Goal: Information Seeking & Learning: Learn about a topic

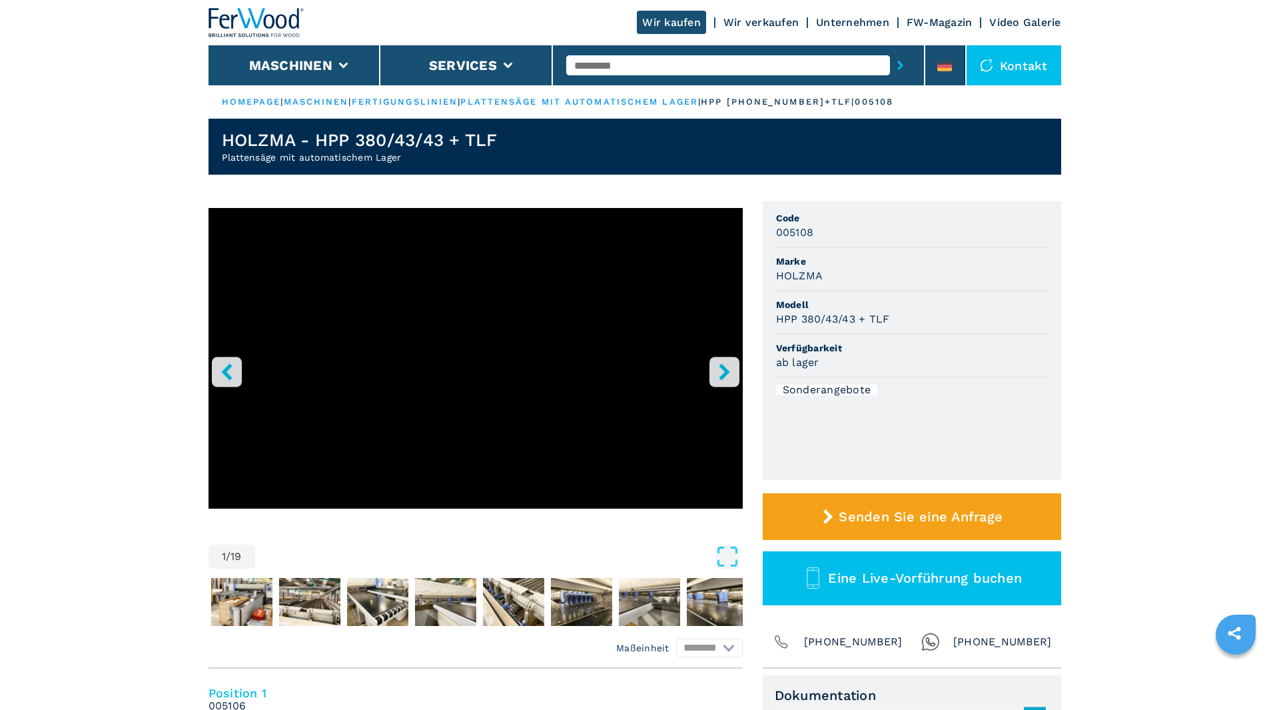
click at [724, 374] on icon "right-button" at bounding box center [724, 371] width 11 height 17
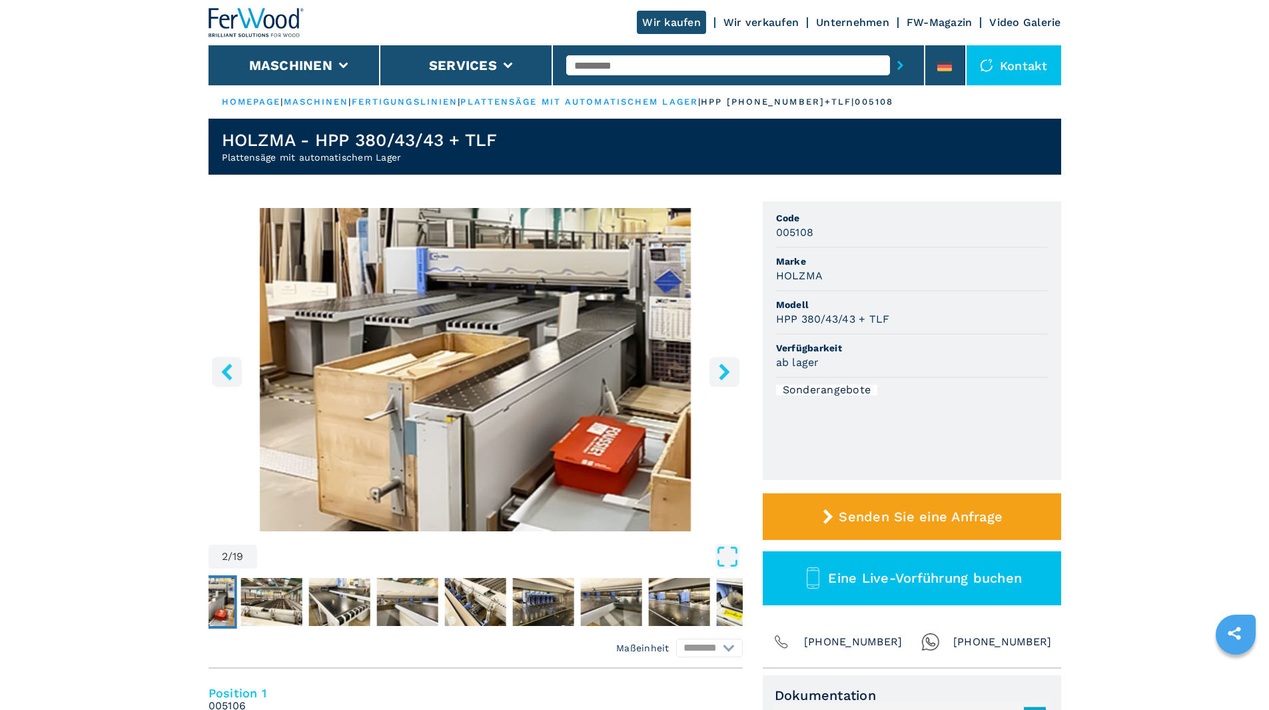
click at [724, 374] on icon "right-button" at bounding box center [724, 371] width 11 height 17
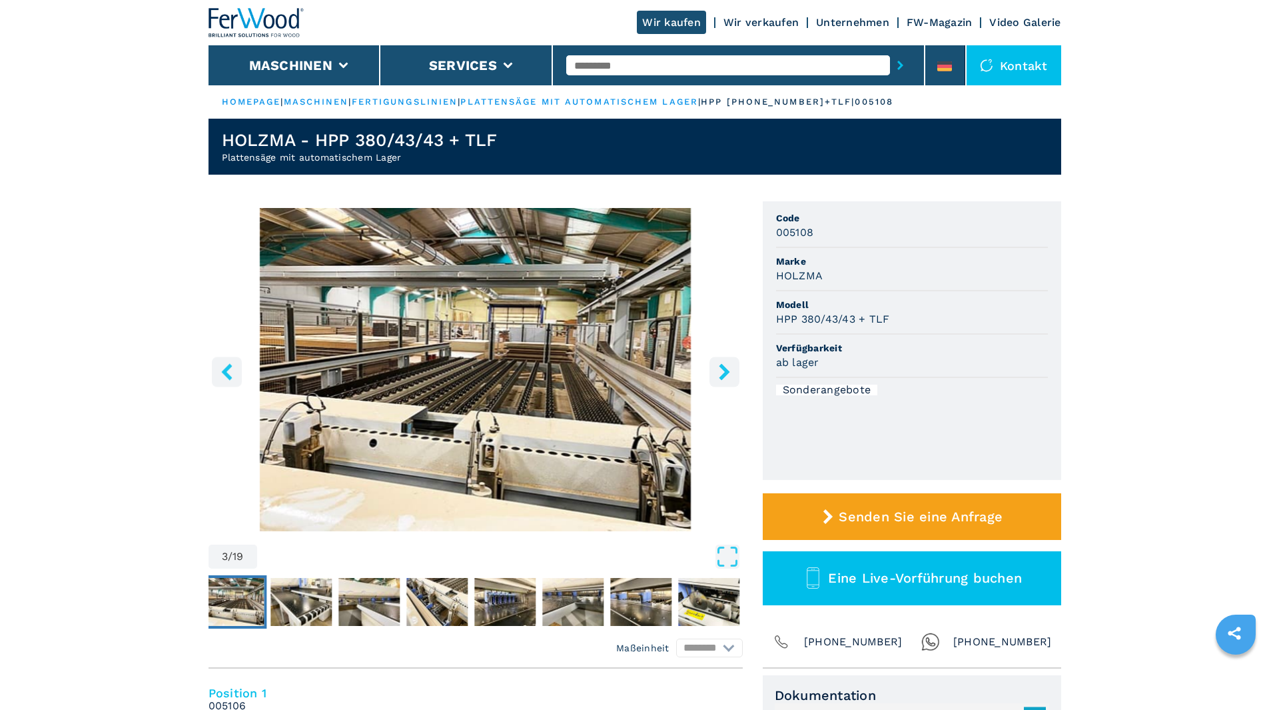
click at [730, 374] on icon "right-button" at bounding box center [724, 371] width 17 height 17
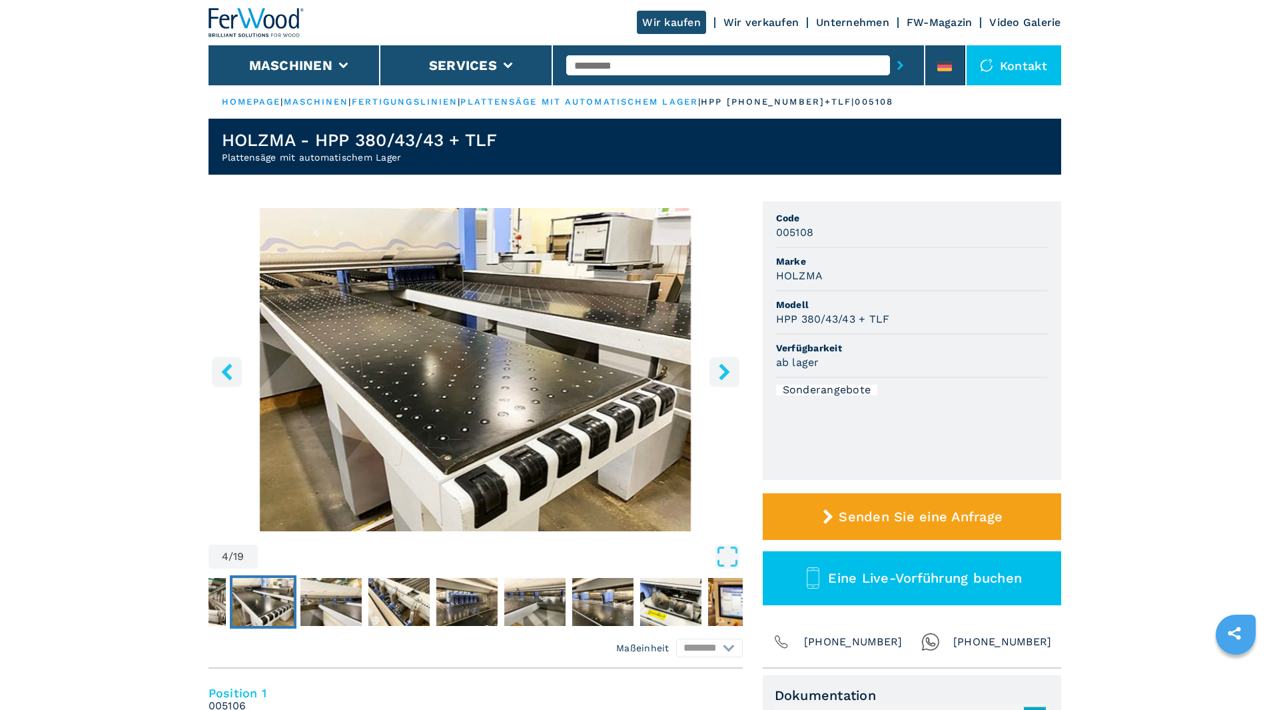
click at [730, 374] on icon "right-button" at bounding box center [724, 371] width 17 height 17
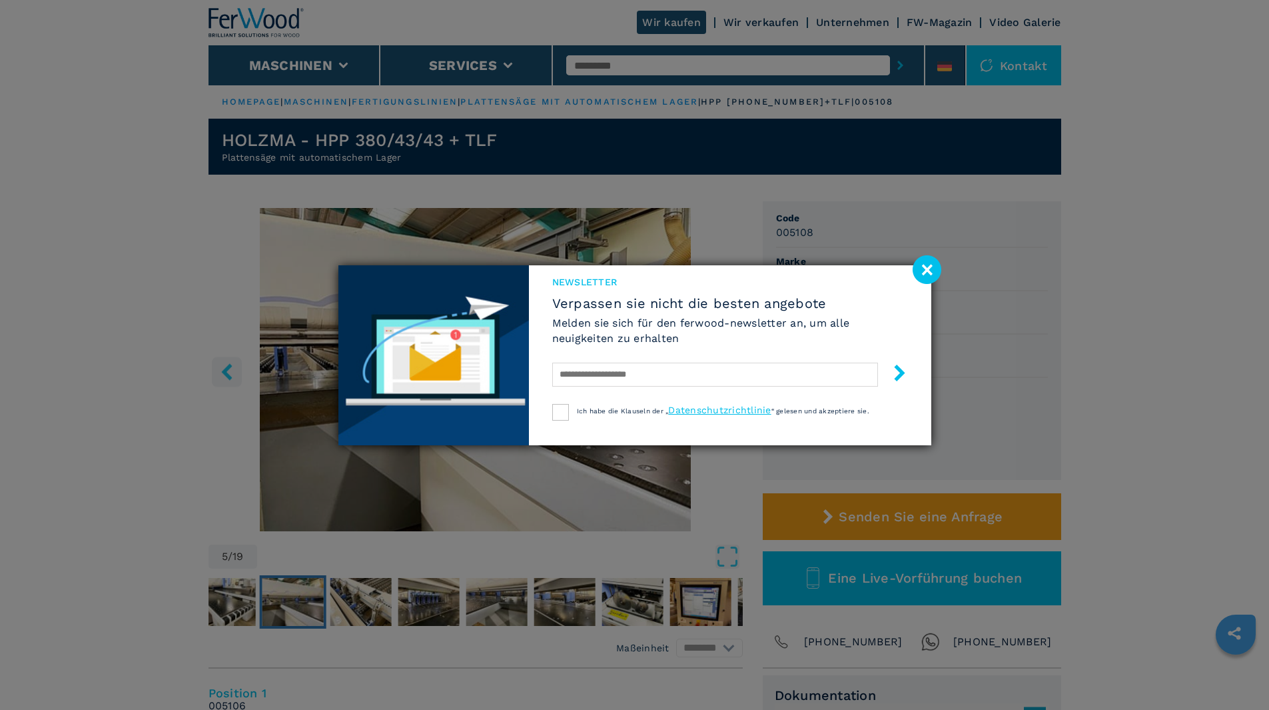
click at [926, 261] on image at bounding box center [927, 269] width 29 height 29
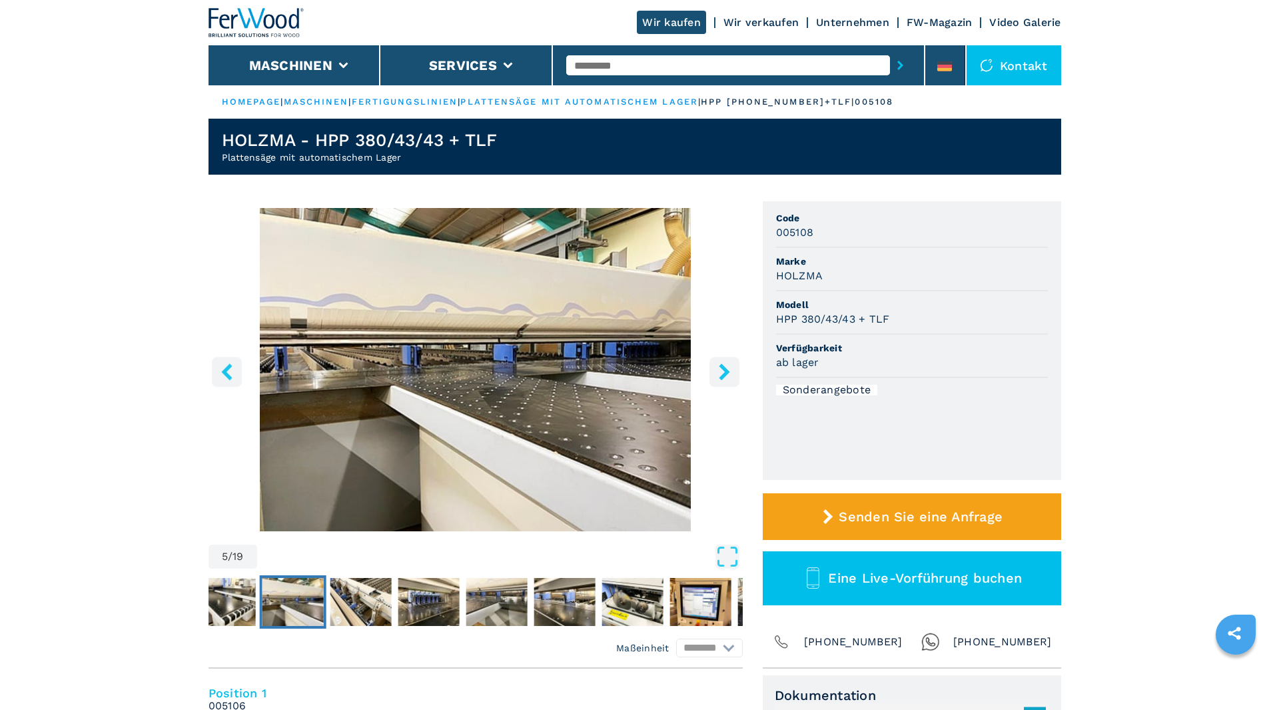
click at [723, 372] on icon "right-button" at bounding box center [724, 371] width 17 height 17
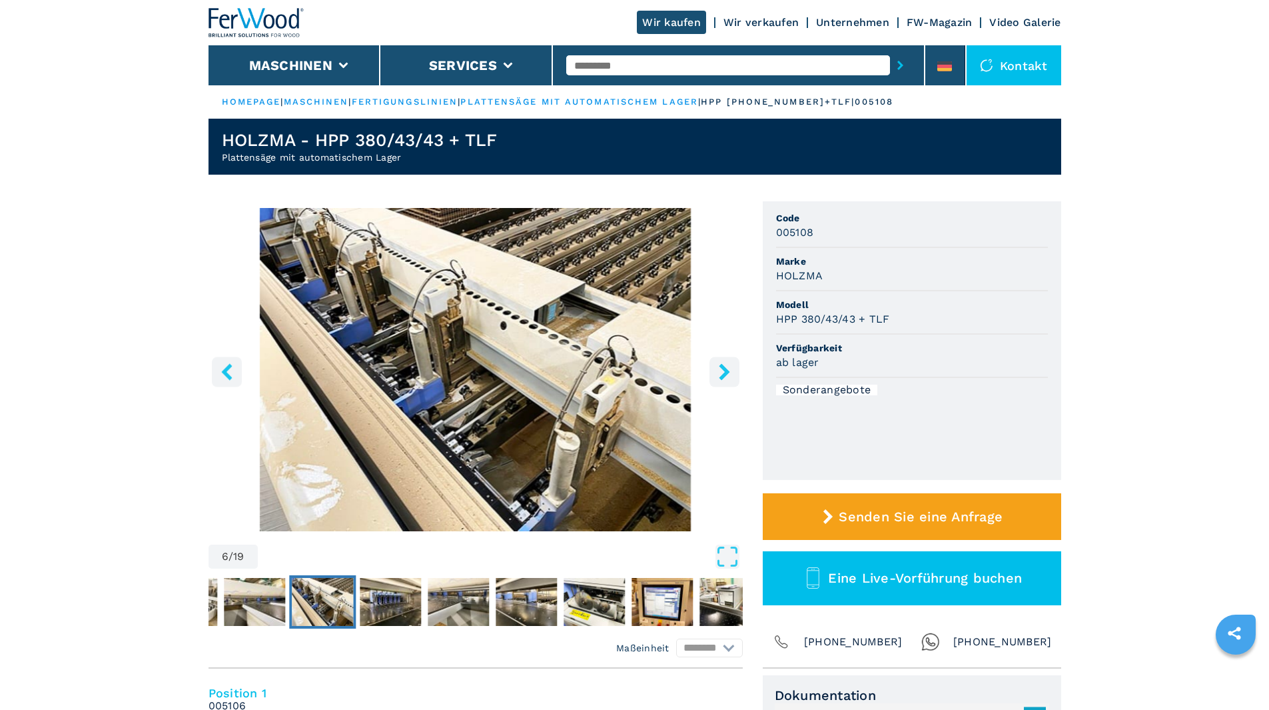
click at [722, 372] on icon "right-button" at bounding box center [724, 371] width 17 height 17
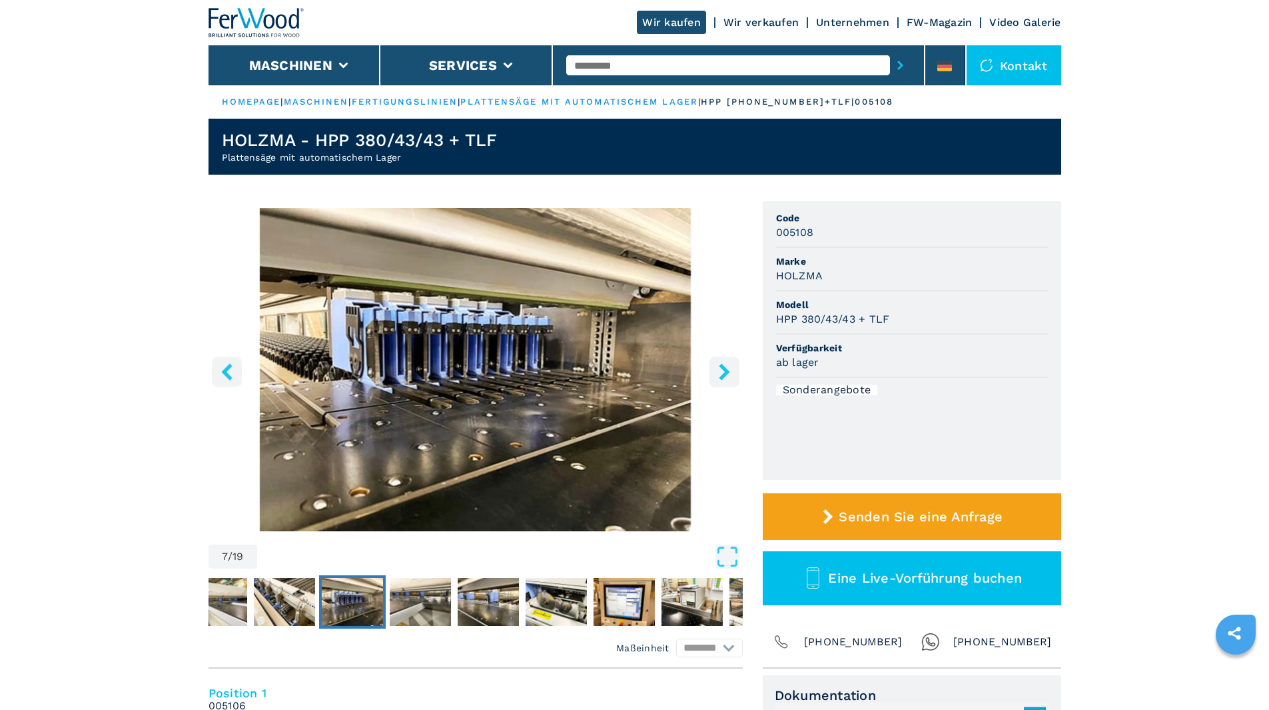
click at [722, 372] on icon "right-button" at bounding box center [724, 371] width 17 height 17
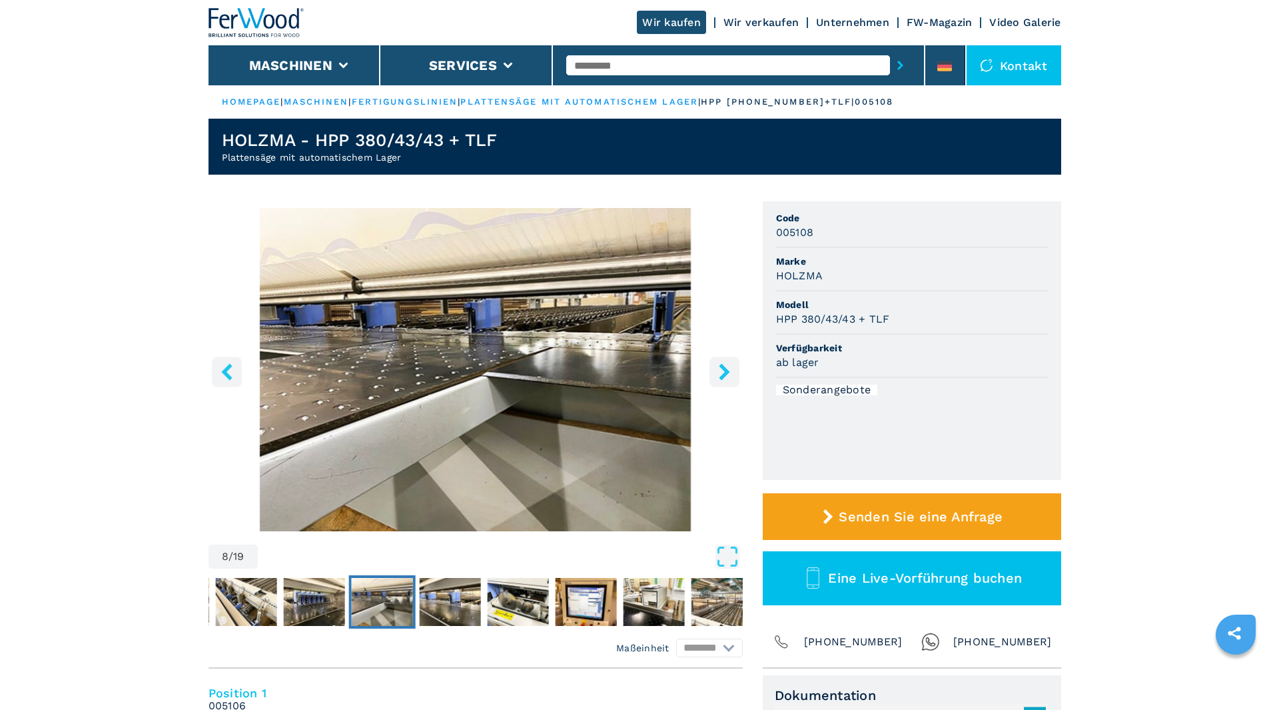
click at [722, 372] on icon "right-button" at bounding box center [724, 371] width 17 height 17
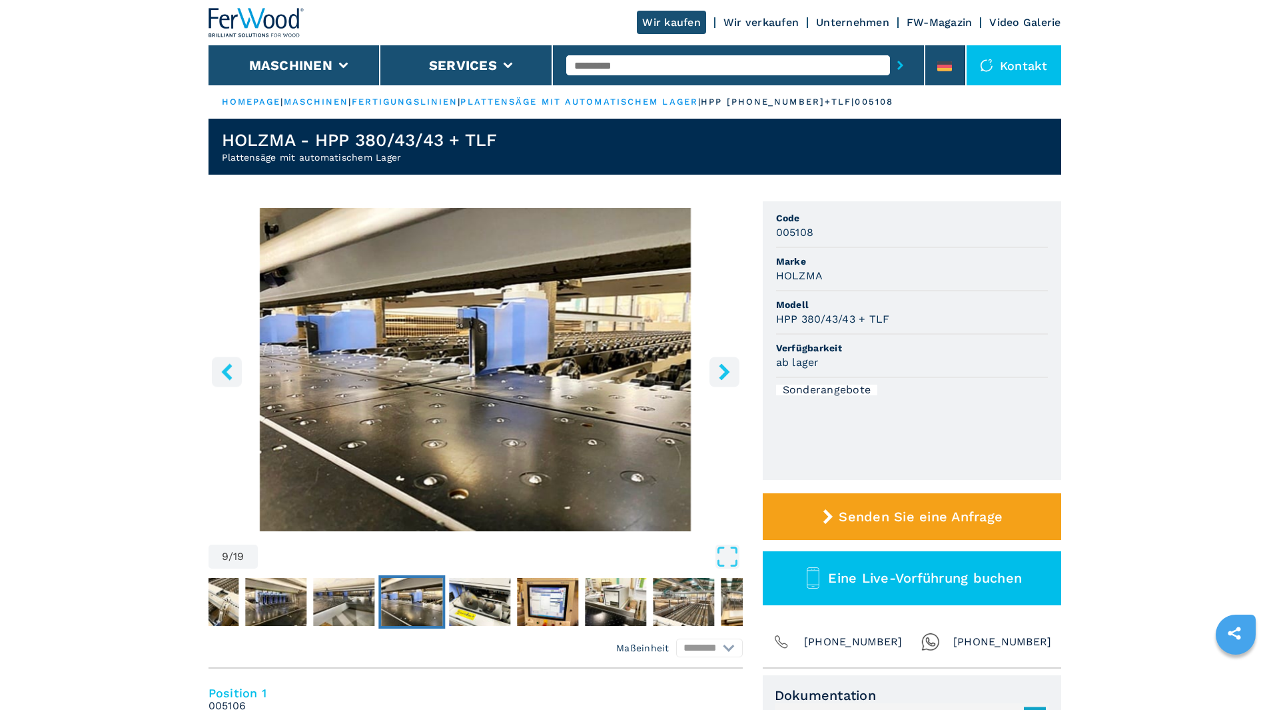
click at [722, 372] on icon "right-button" at bounding box center [724, 371] width 17 height 17
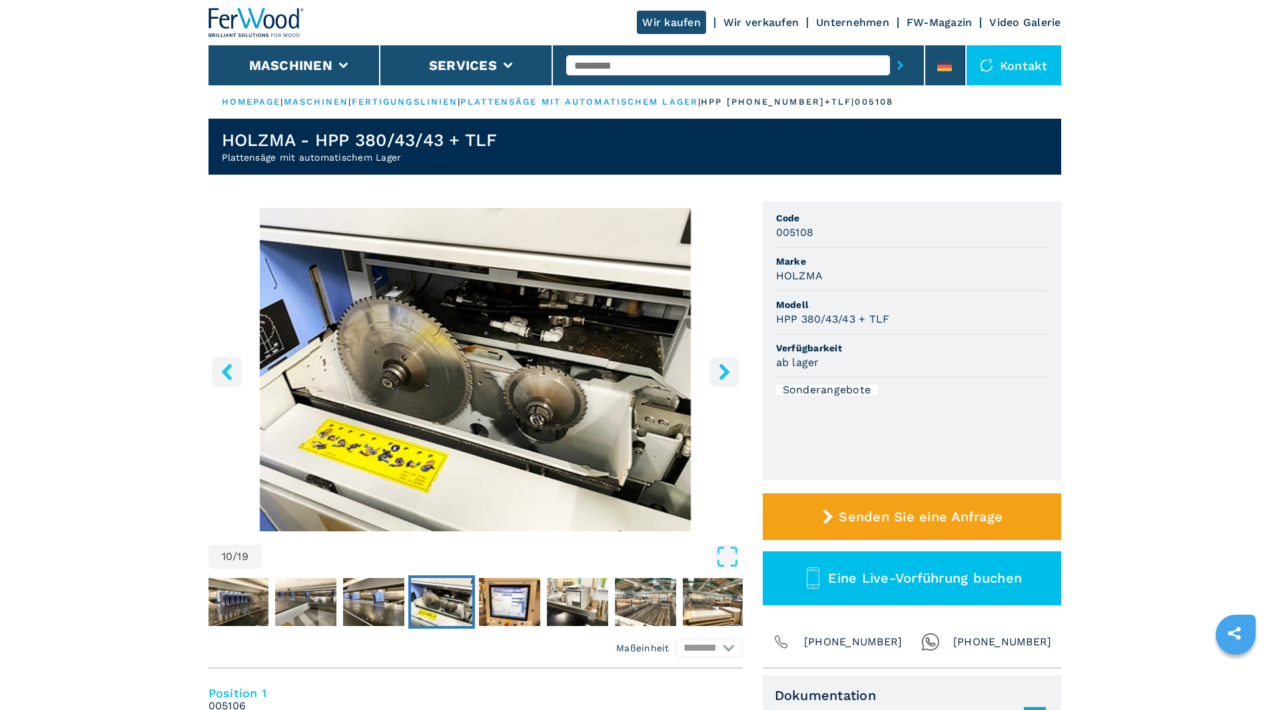
click at [722, 372] on icon "right-button" at bounding box center [724, 371] width 17 height 17
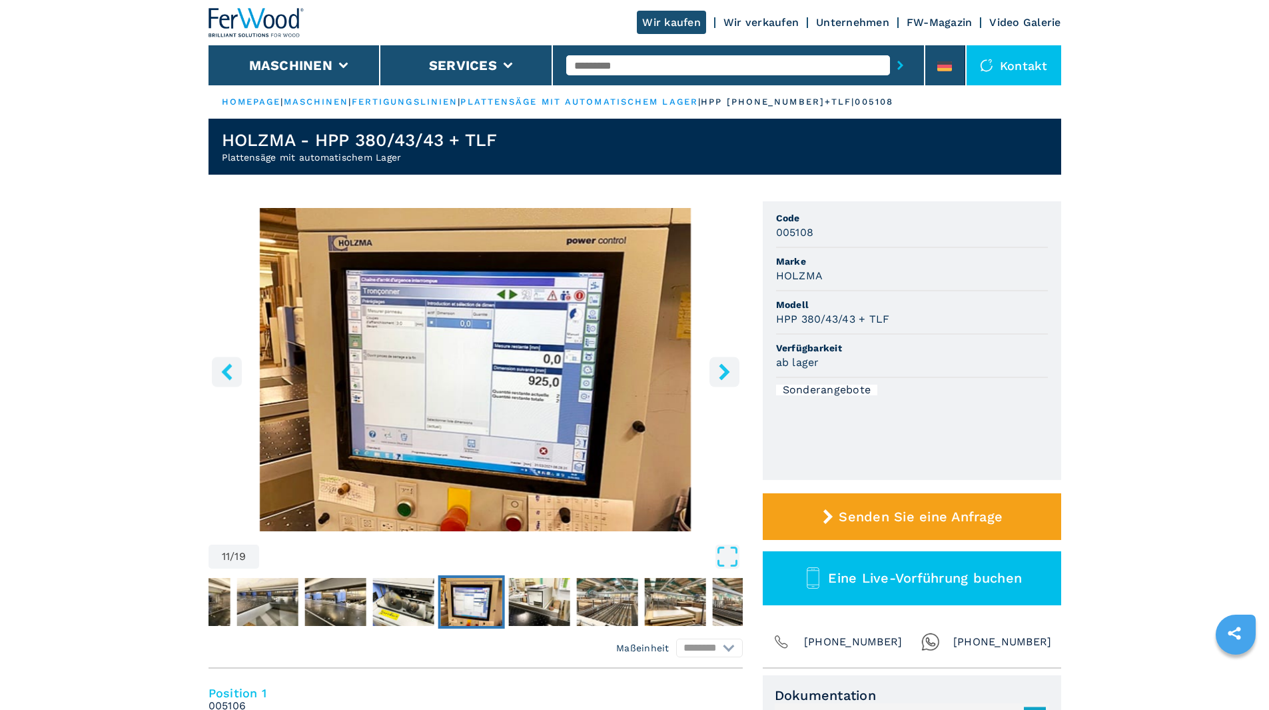
click at [722, 372] on icon "right-button" at bounding box center [724, 371] width 17 height 17
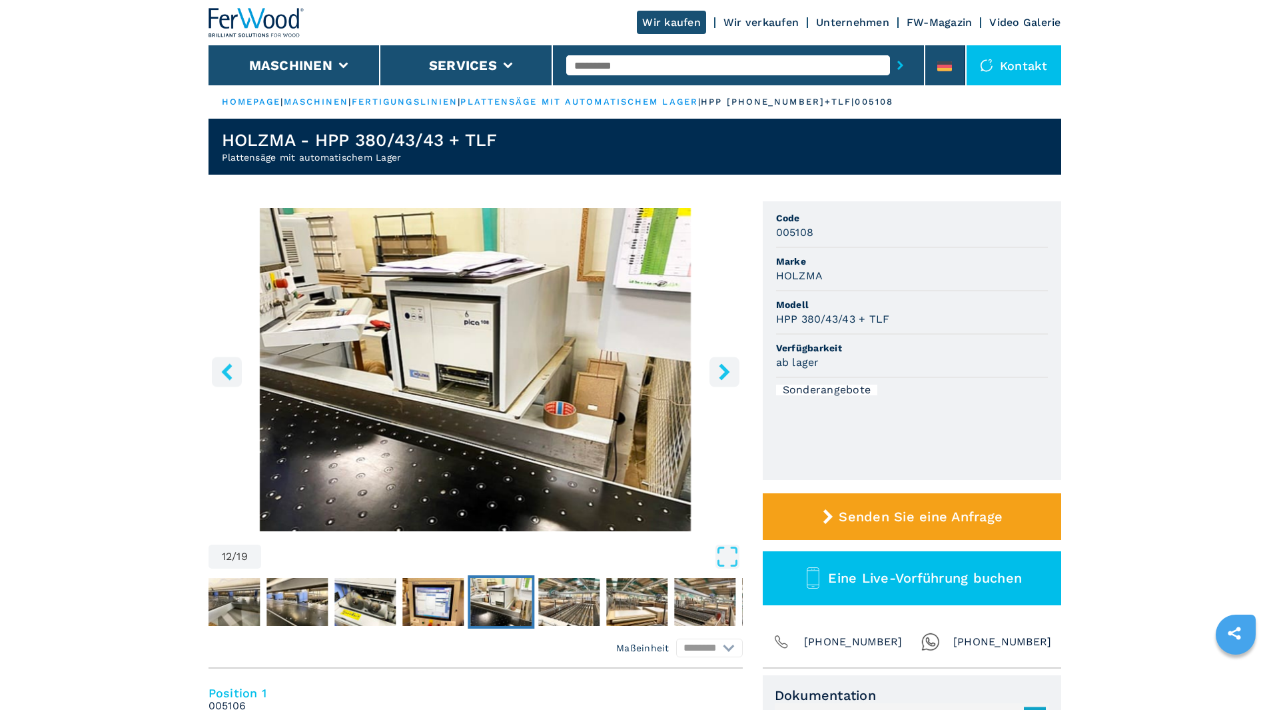
click at [722, 372] on icon "right-button" at bounding box center [724, 371] width 17 height 17
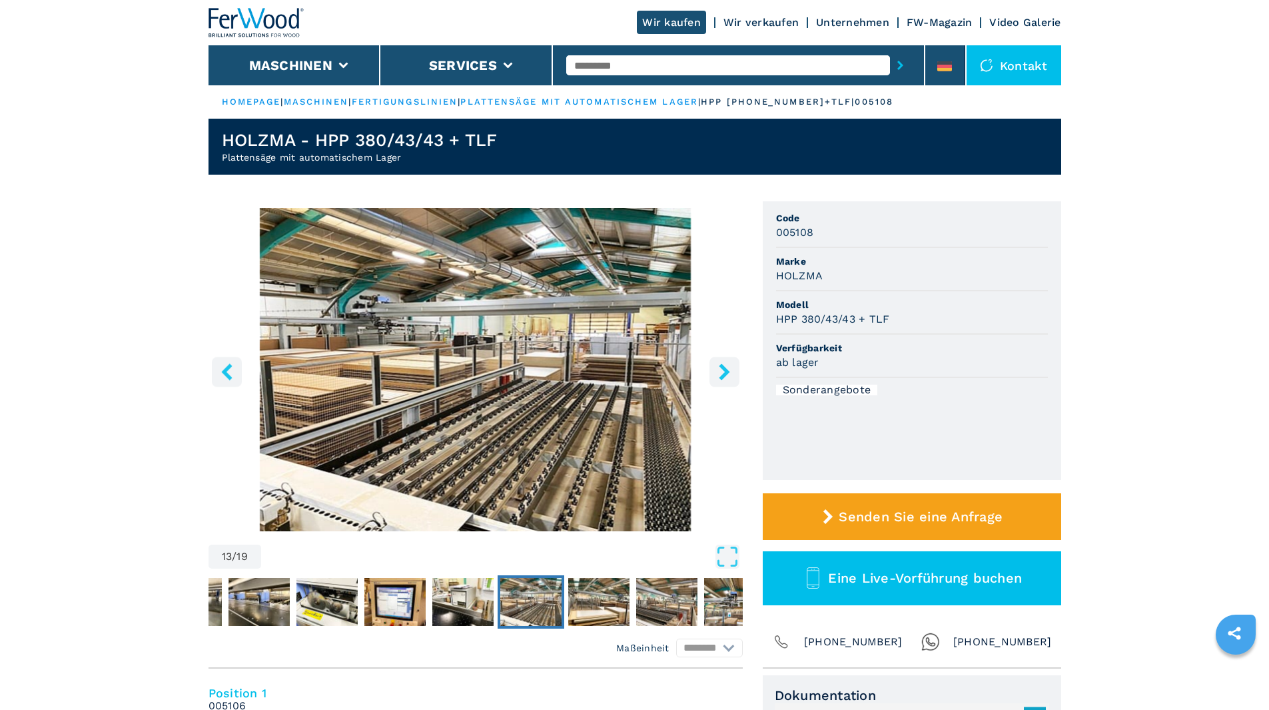
click at [722, 372] on icon "right-button" at bounding box center [724, 371] width 17 height 17
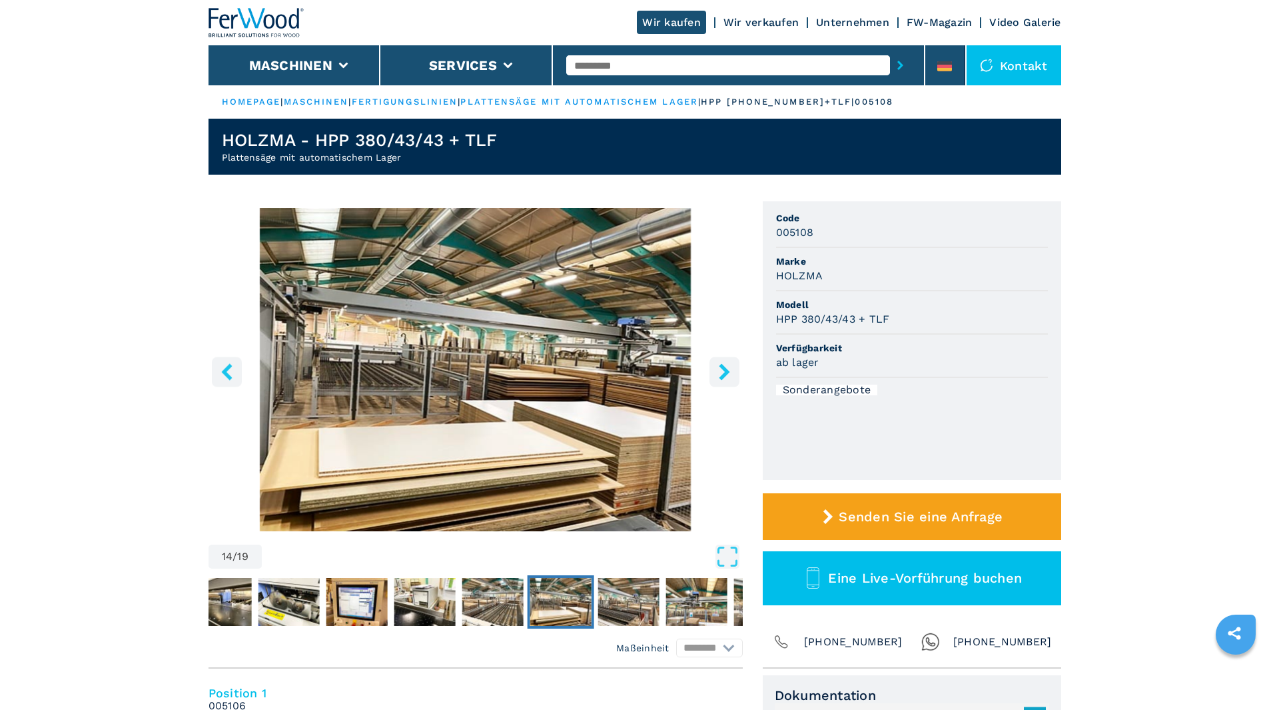
click at [722, 372] on icon "right-button" at bounding box center [724, 371] width 17 height 17
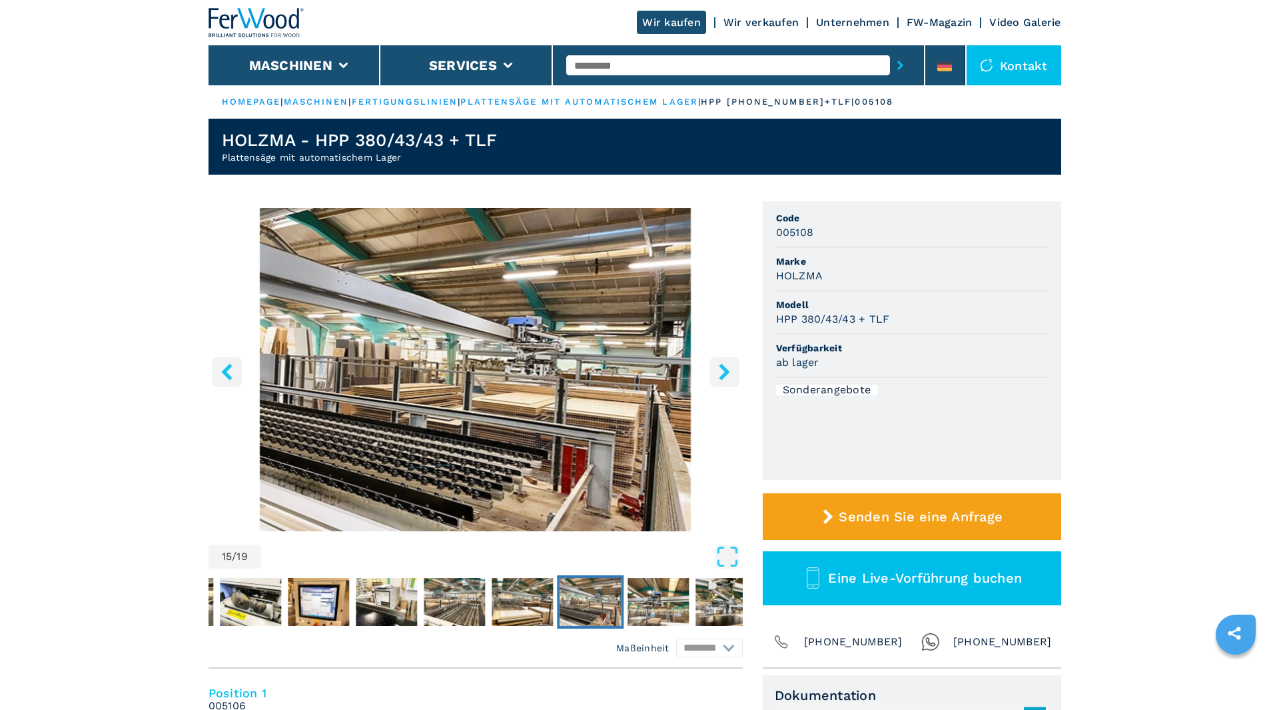
click at [722, 372] on icon "right-button" at bounding box center [724, 371] width 17 height 17
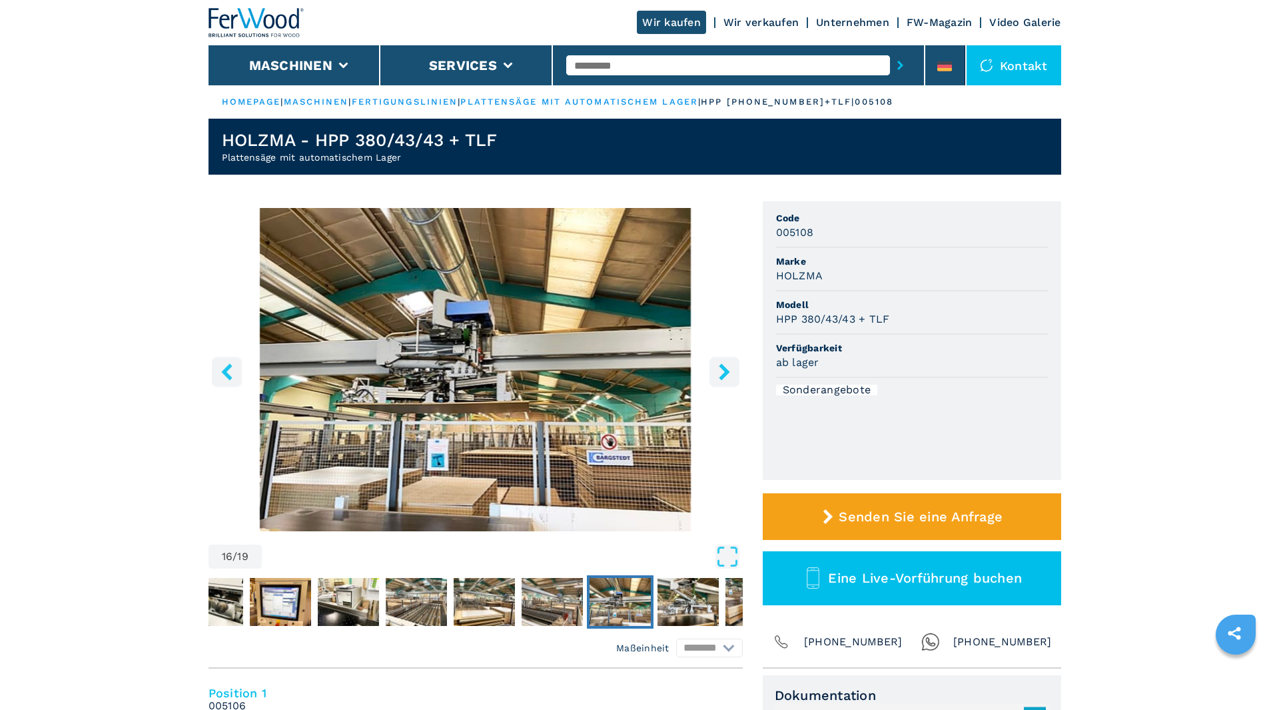
click at [722, 372] on icon "right-button" at bounding box center [724, 371] width 17 height 17
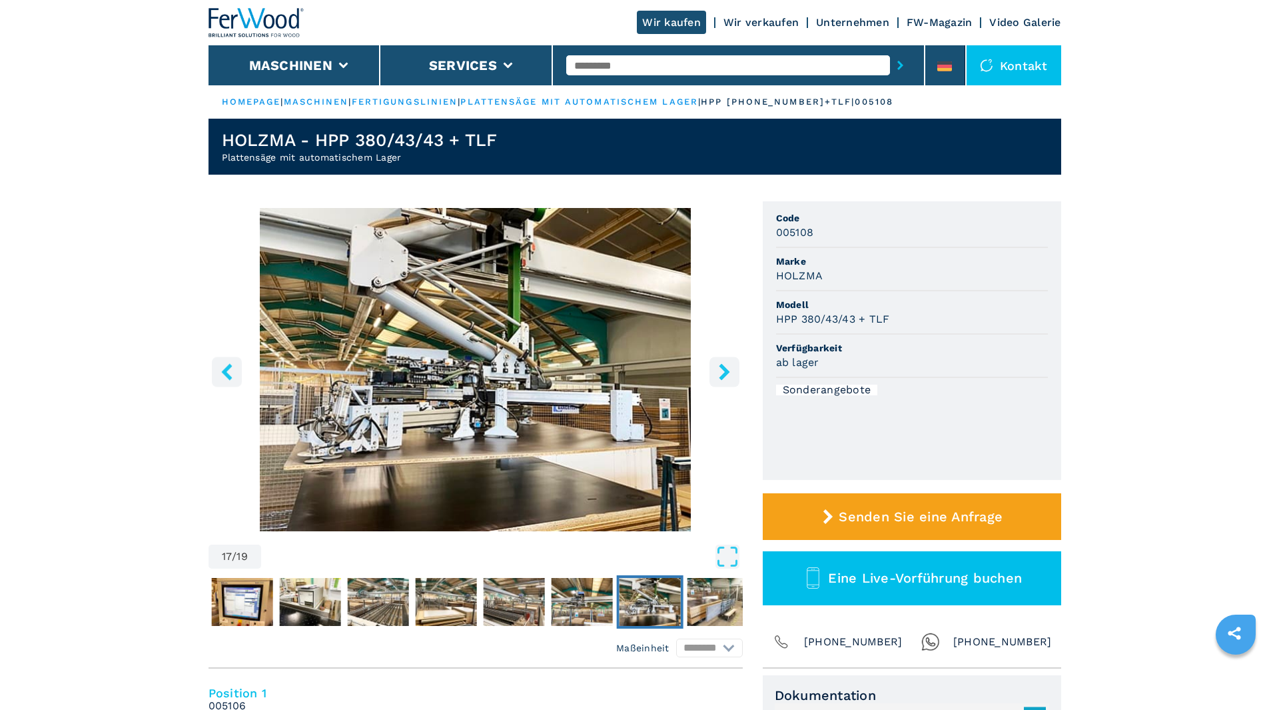
click at [725, 374] on icon "right-button" at bounding box center [724, 371] width 11 height 17
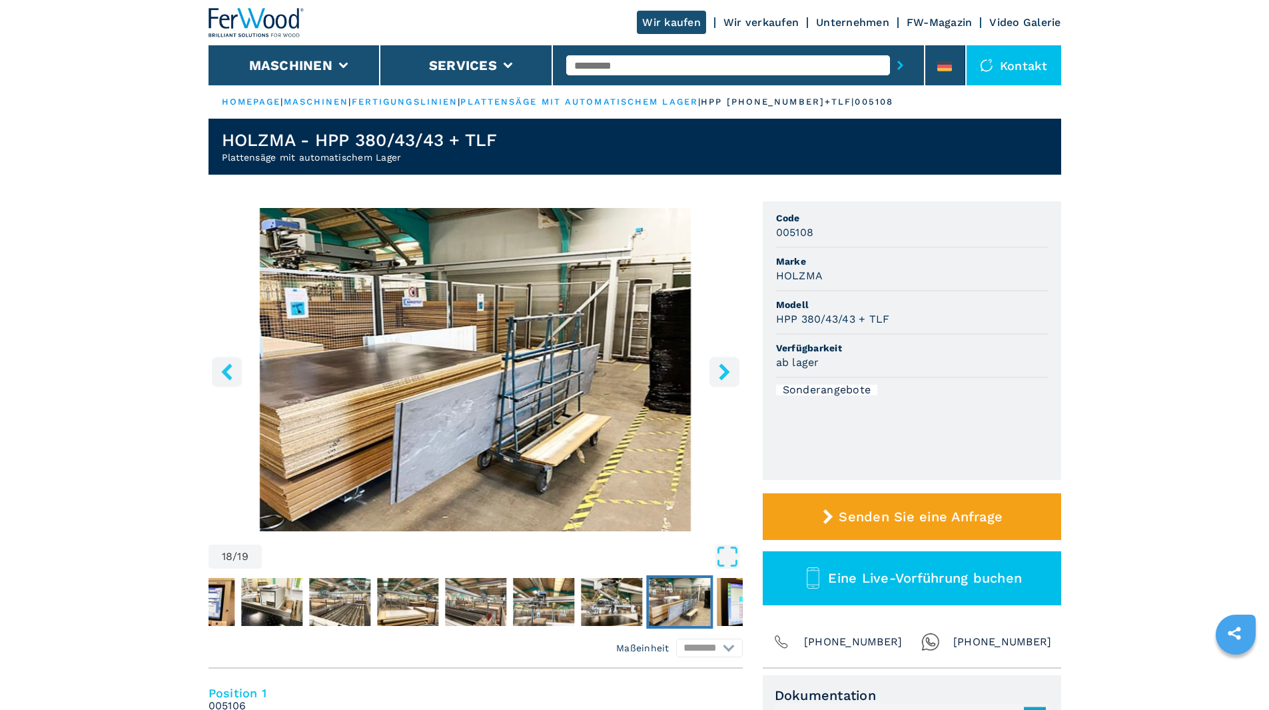
click at [719, 374] on icon "right-button" at bounding box center [724, 371] width 17 height 17
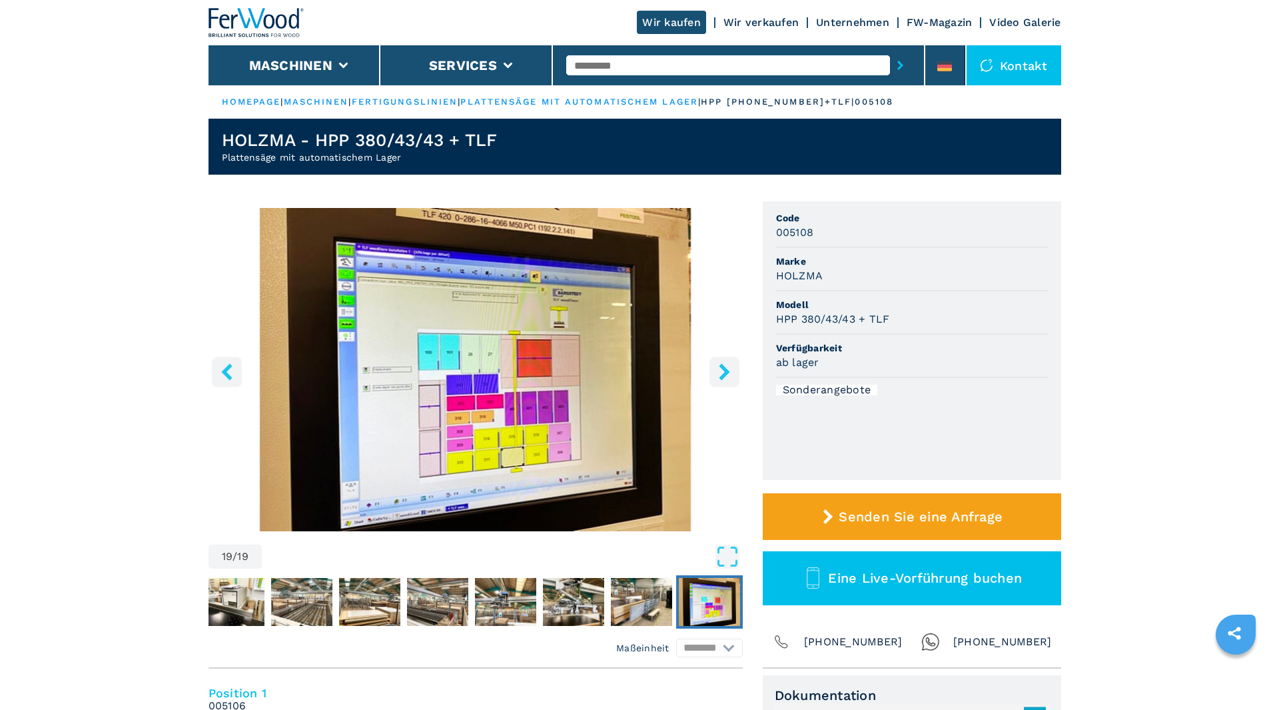
click at [719, 374] on icon "right-button" at bounding box center [724, 371] width 17 height 17
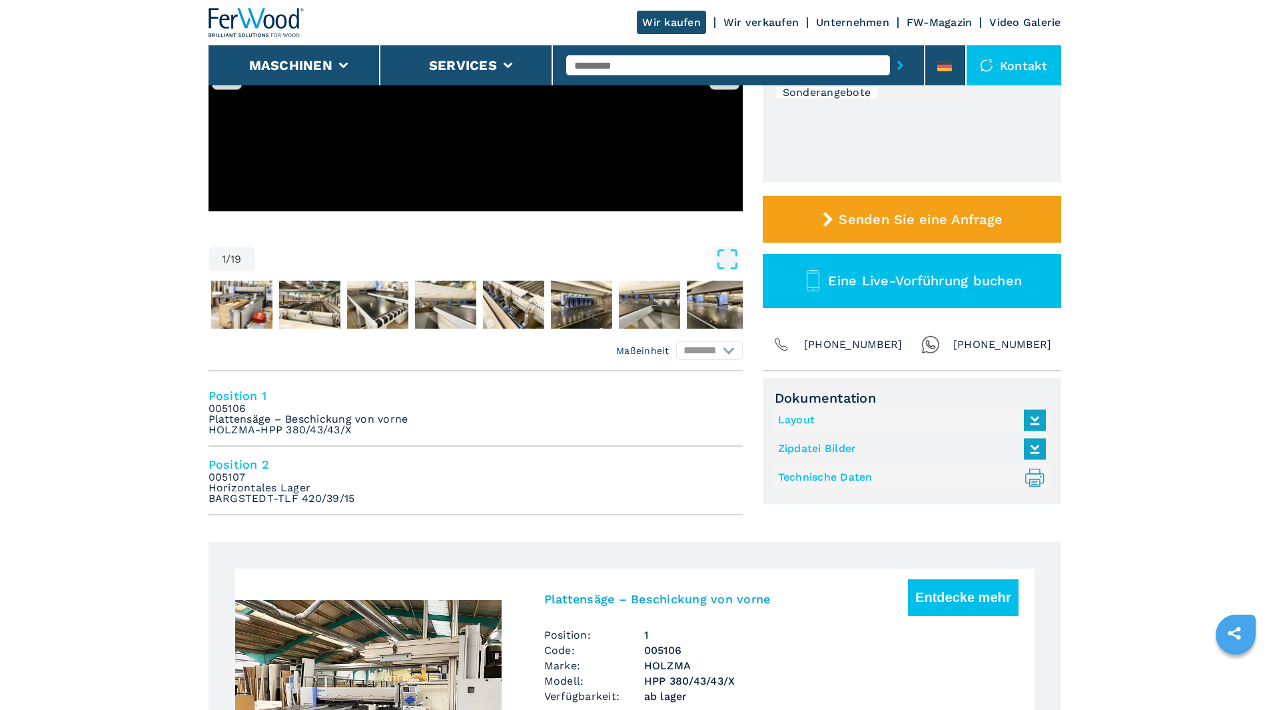
scroll to position [267, 0]
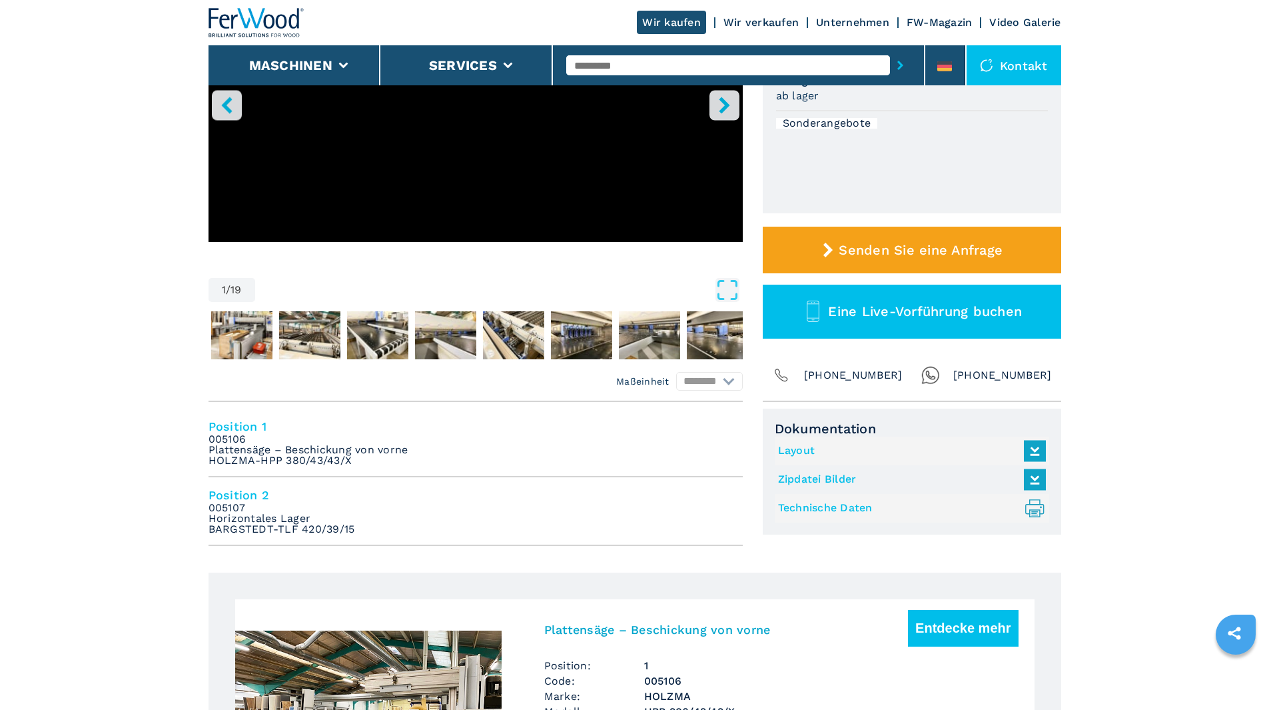
click at [325, 527] on em "005107 Horizontales Lager BARGSTEDT-TLF 420/39/15" at bounding box center [282, 518] width 147 height 32
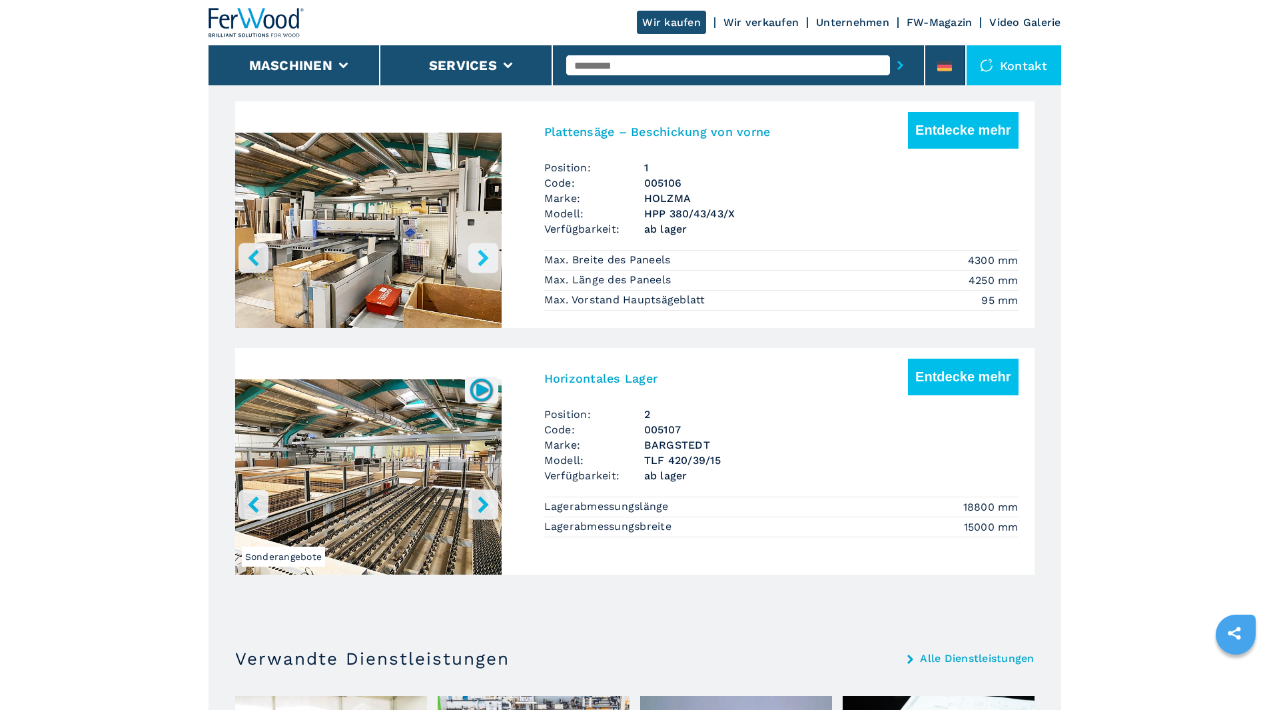
scroll to position [733, 0]
